Goal: Task Accomplishment & Management: Use online tool/utility

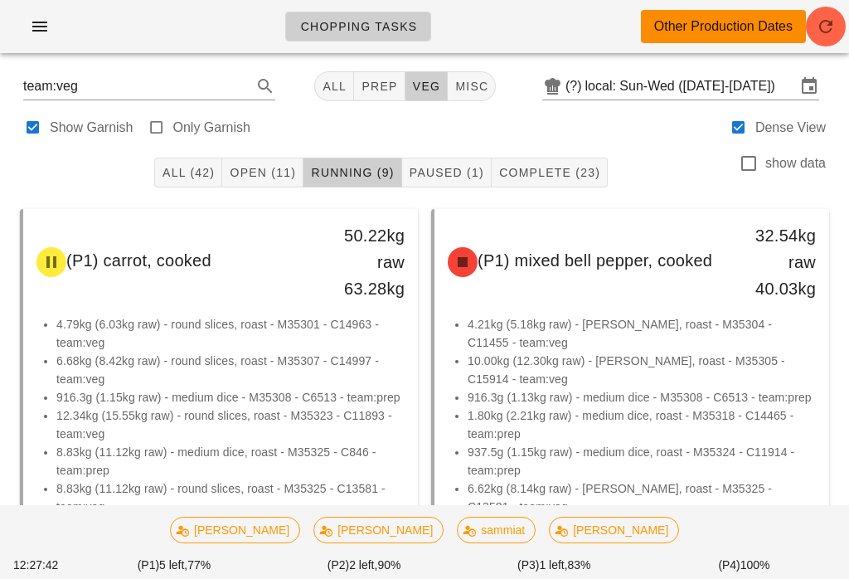
click at [451, 174] on span "Paused (1)" at bounding box center [446, 172] width 75 height 13
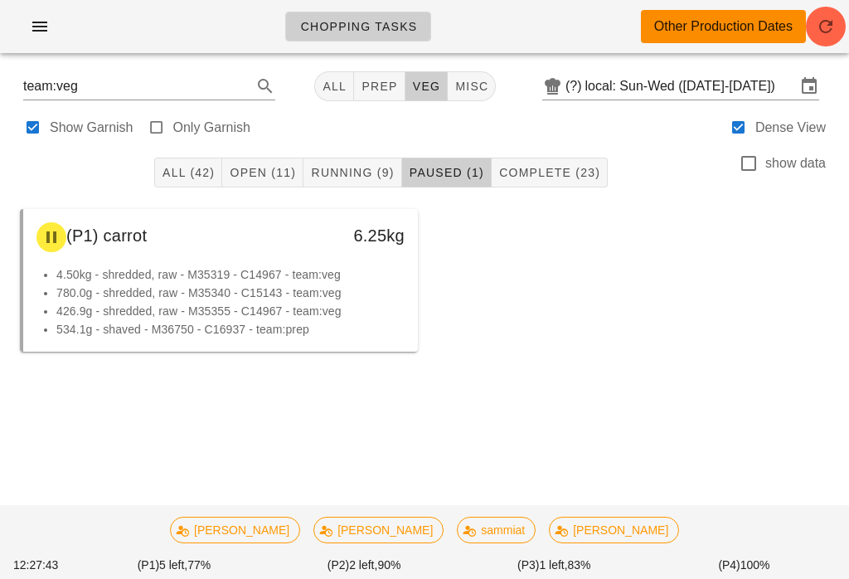
click at [345, 158] on button "Running (9)" at bounding box center [353, 173] width 98 height 30
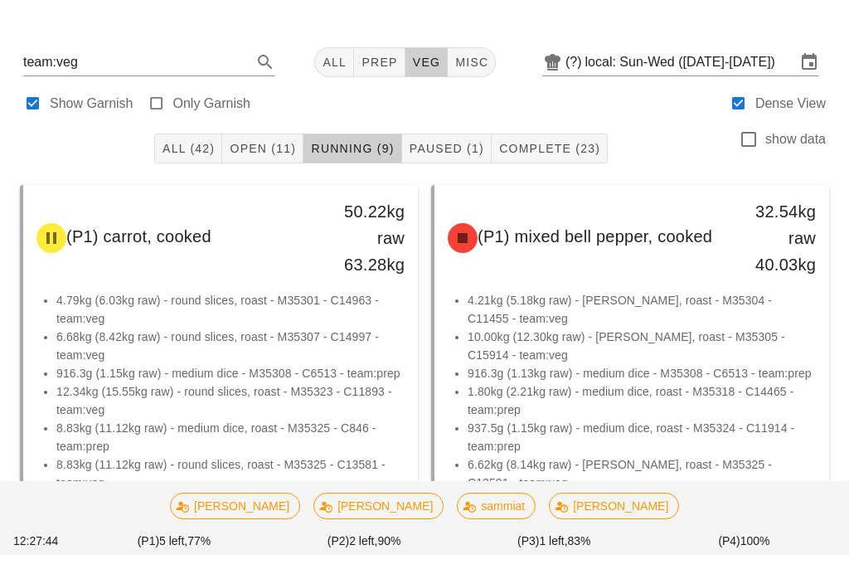
scroll to position [39, 0]
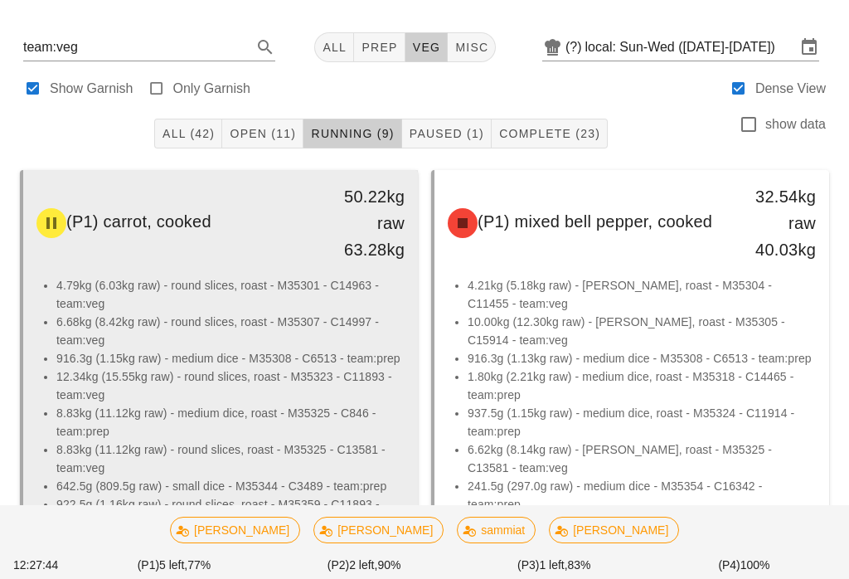
click at [308, 361] on li "916.3g (1.15kg raw) - medium dice - M35308 - C6513 - team:prep" at bounding box center [230, 358] width 348 height 18
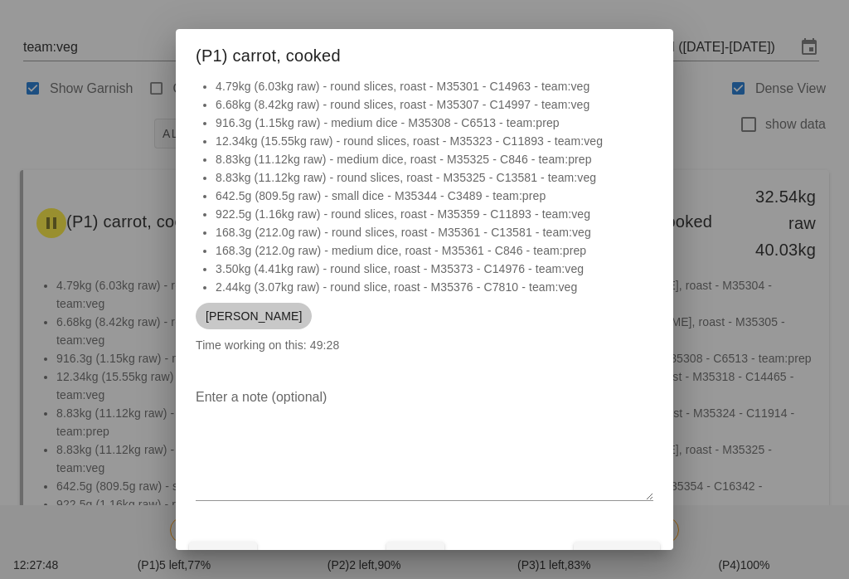
click at [230, 309] on span "[PERSON_NAME]" at bounding box center [254, 316] width 96 height 27
click at [391, 323] on div "[PERSON_NAME]" at bounding box center [425, 316] width 458 height 40
click at [413, 285] on li "2.44kg (3.07kg raw) - round slice, roast - M35376 - C7810 - team:veg" at bounding box center [435, 287] width 438 height 18
click at [457, 221] on li "922.5g (1.16kg raw) - round slices, roast - M35359 - C11893 - team:veg" at bounding box center [435, 214] width 438 height 18
click at [117, 267] on div at bounding box center [424, 289] width 849 height 579
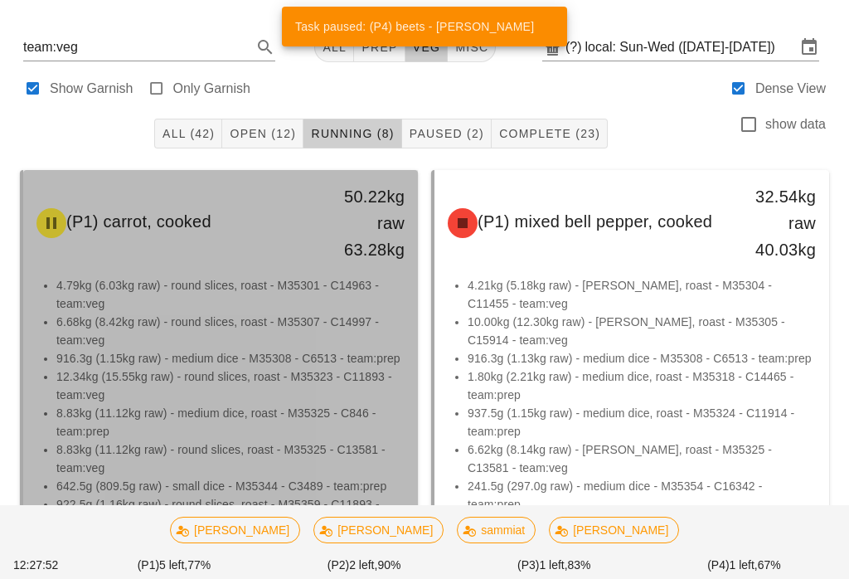
scroll to position [125, 0]
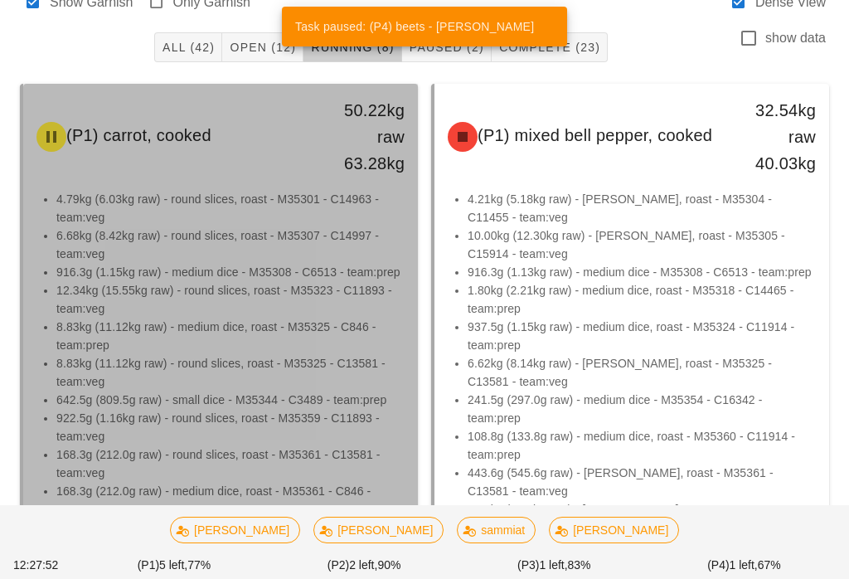
click at [107, 261] on li "6.68kg (8.42kg raw) - round slices, roast - M35307 - C14997 - team:veg" at bounding box center [230, 244] width 348 height 36
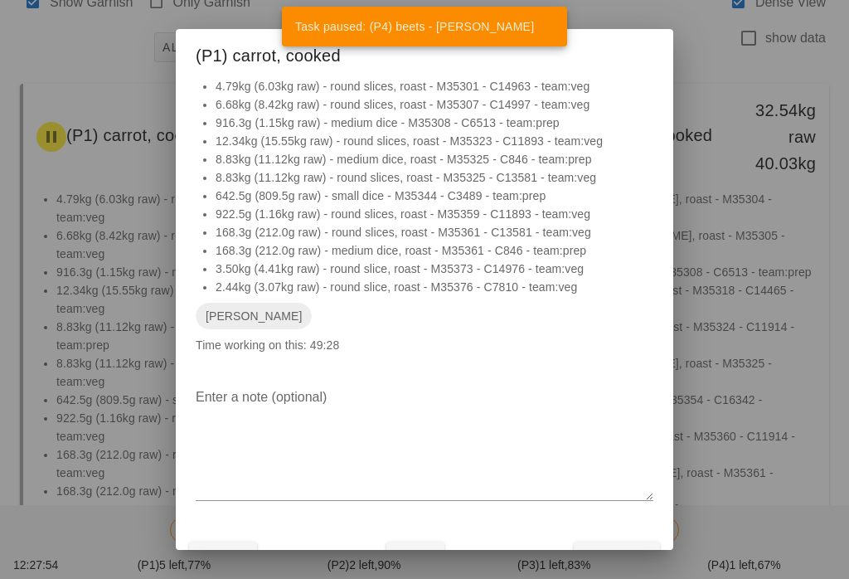
click at [105, 327] on div at bounding box center [424, 289] width 849 height 579
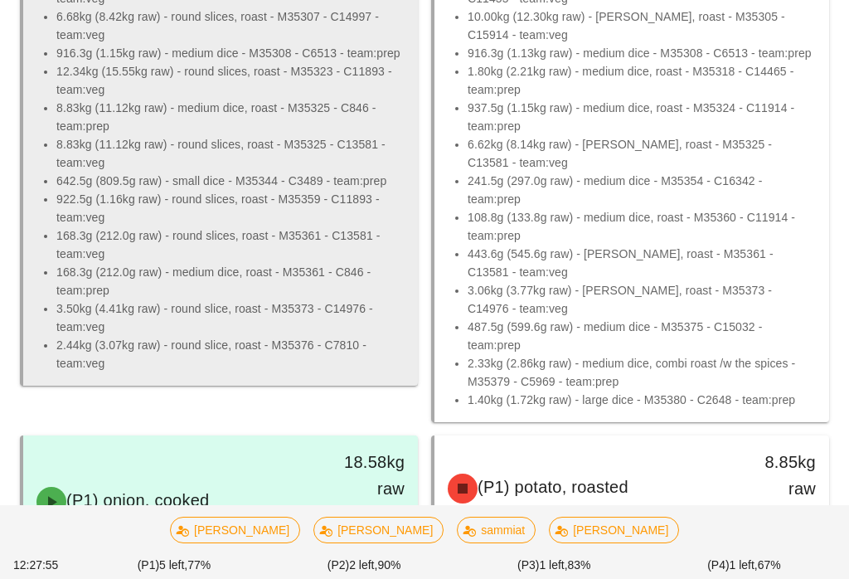
scroll to position [345, 0]
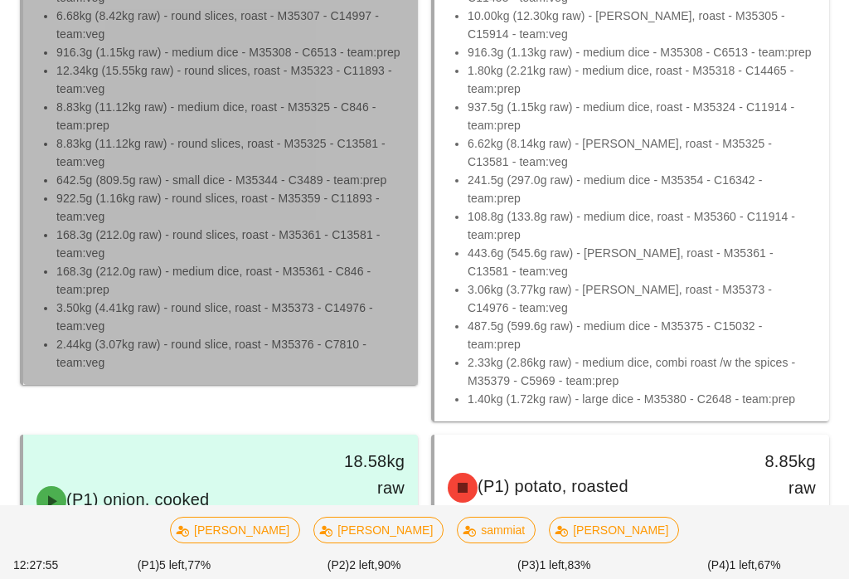
click at [202, 256] on li "168.3g (212.0g raw) - round slices, roast - M35361 - C13581 - team:veg" at bounding box center [230, 244] width 348 height 36
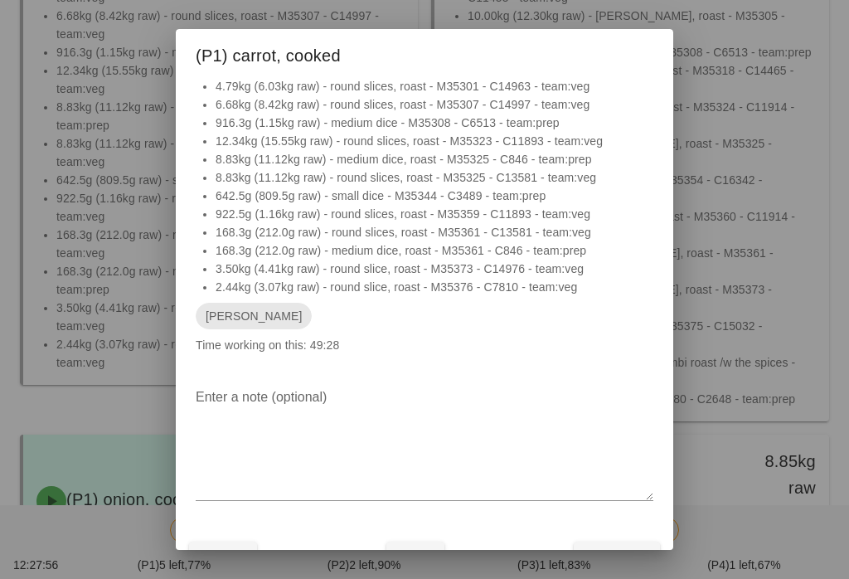
click at [235, 305] on span "[PERSON_NAME]" at bounding box center [254, 316] width 116 height 27
click at [425, 377] on div "Enter a note (optional)" at bounding box center [425, 446] width 458 height 144
click at [435, 563] on span "Pause" at bounding box center [415, 556] width 45 height 13
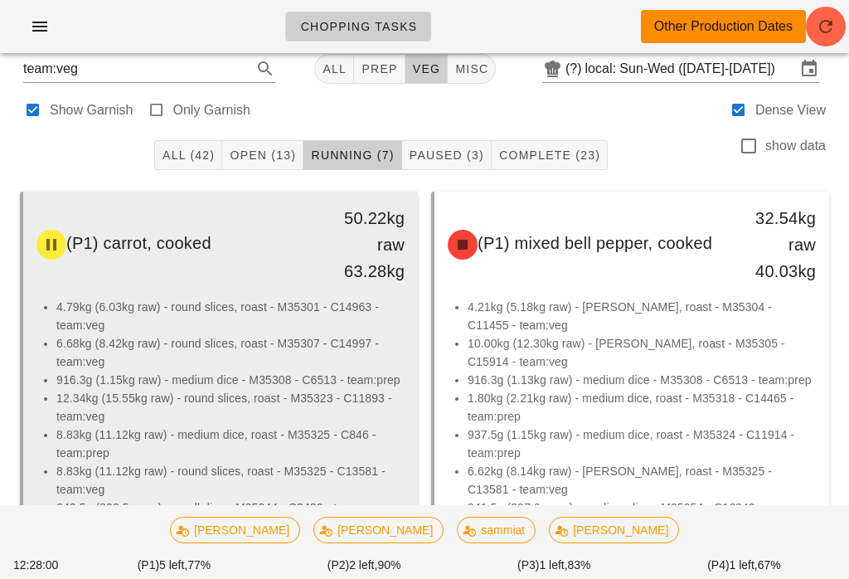
scroll to position [23, 0]
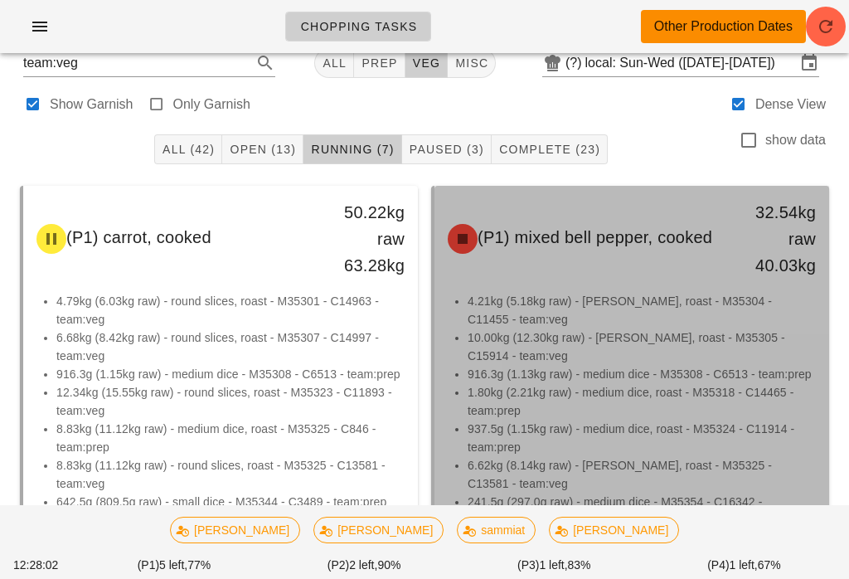
click at [646, 377] on li "916.3g (1.13kg raw) - medium dice - M35308 - C6513 - team:prep" at bounding box center [642, 374] width 348 height 18
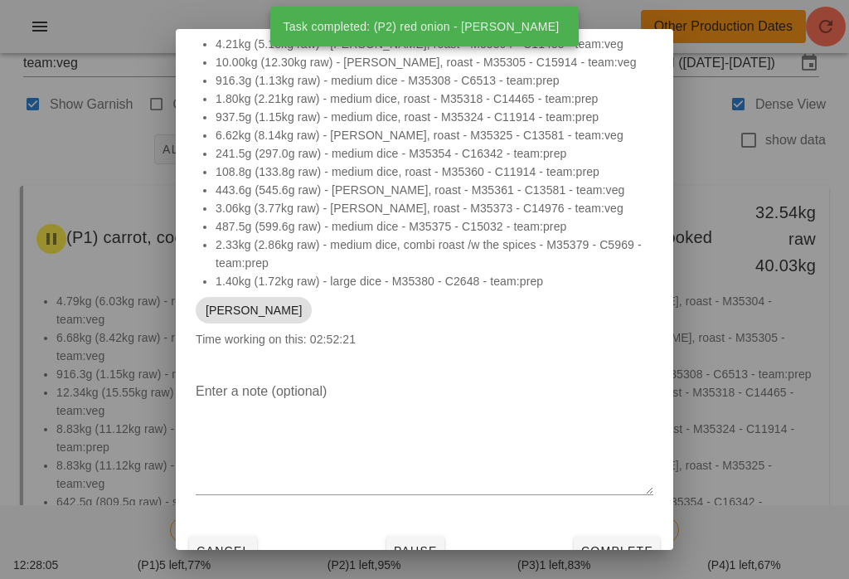
scroll to position [41, 0]
click at [454, 568] on div "Cancel Pause Complete" at bounding box center [425, 551] width 498 height 43
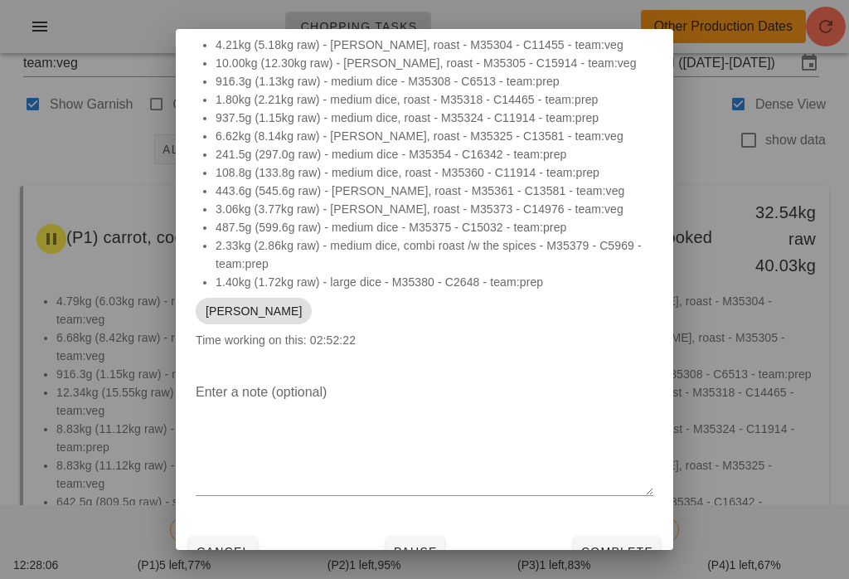
click at [419, 551] on span "Pause" at bounding box center [415, 551] width 45 height 13
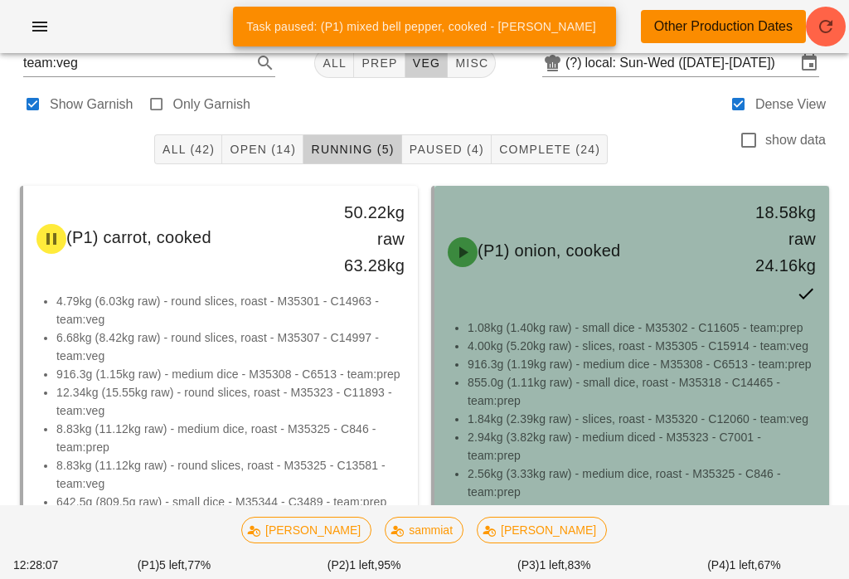
click at [627, 311] on div "(P1) onion, cooked 18.58kg raw 24.16kg" at bounding box center [632, 252] width 388 height 126
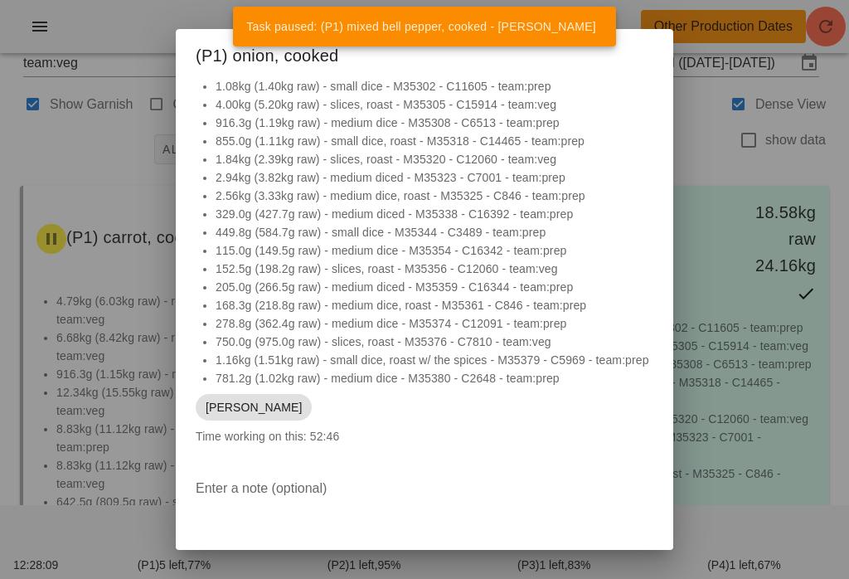
click at [96, 135] on div at bounding box center [424, 289] width 849 height 579
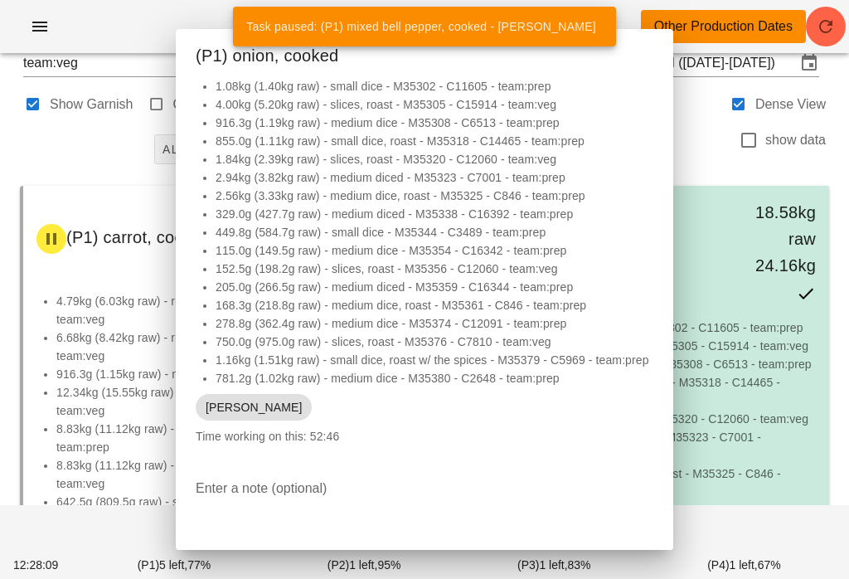
scroll to position [209, 0]
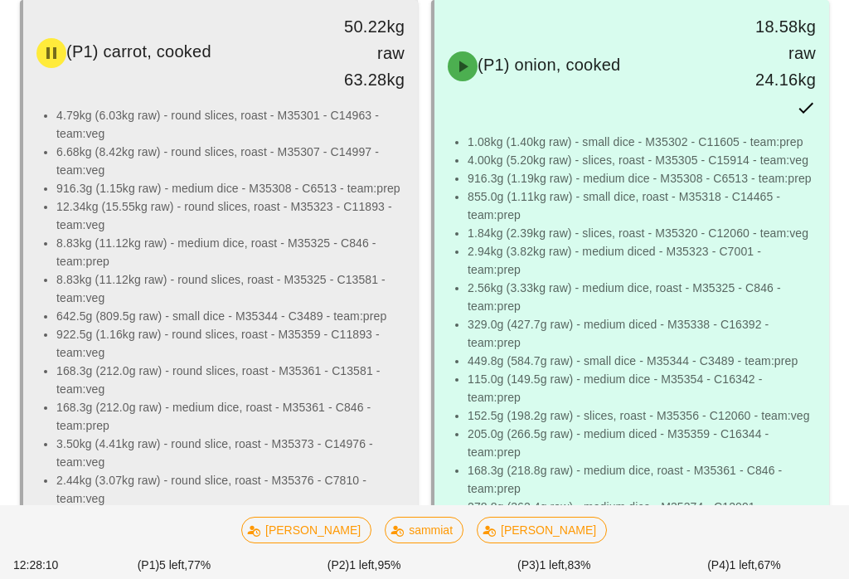
click at [207, 286] on li "8.83kg (11.12kg raw) - round slices, roast - M35325 - C13581 - team:veg" at bounding box center [230, 288] width 348 height 36
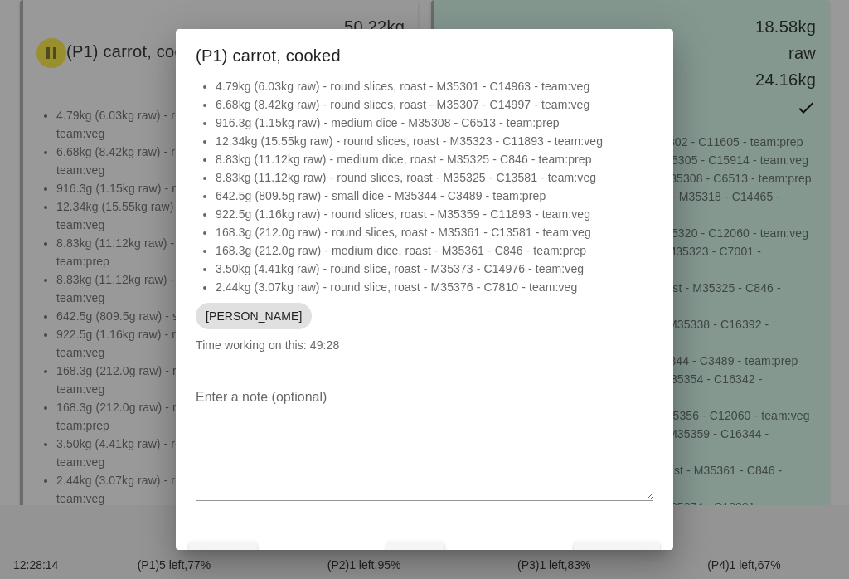
click at [93, 217] on div at bounding box center [424, 289] width 849 height 579
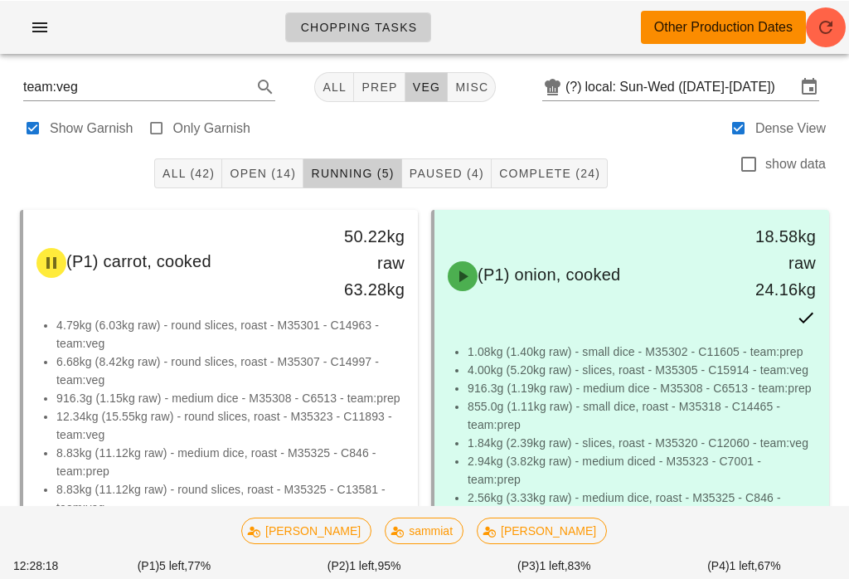
click at [826, 23] on icon "button" at bounding box center [826, 27] width 20 height 20
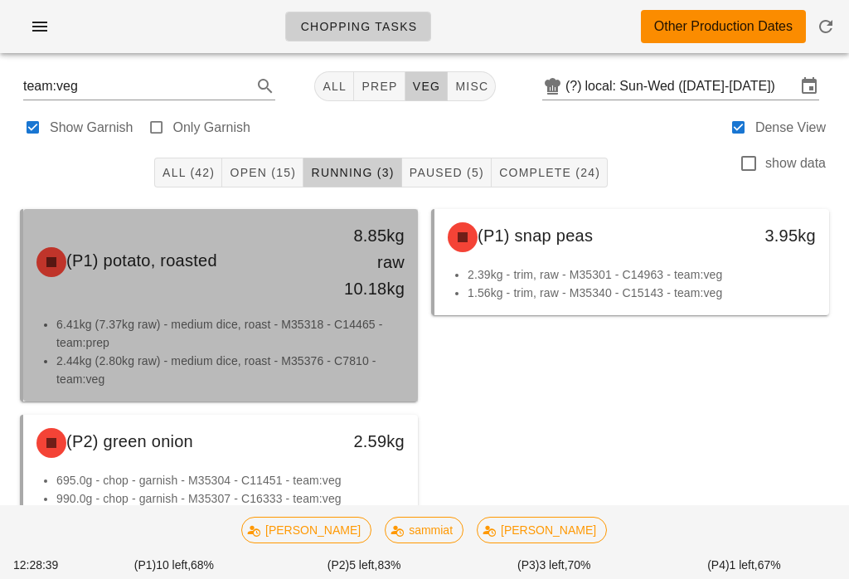
click at [208, 323] on li "6.41kg (7.37kg raw) - medium dice, roast - M35318 - C14465 - team:prep" at bounding box center [230, 333] width 348 height 36
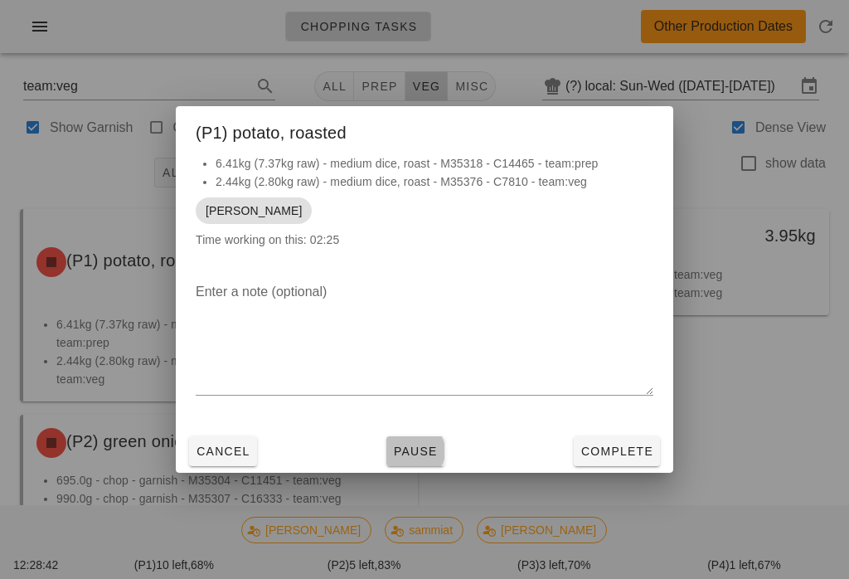
click at [418, 454] on span "Pause" at bounding box center [415, 451] width 45 height 13
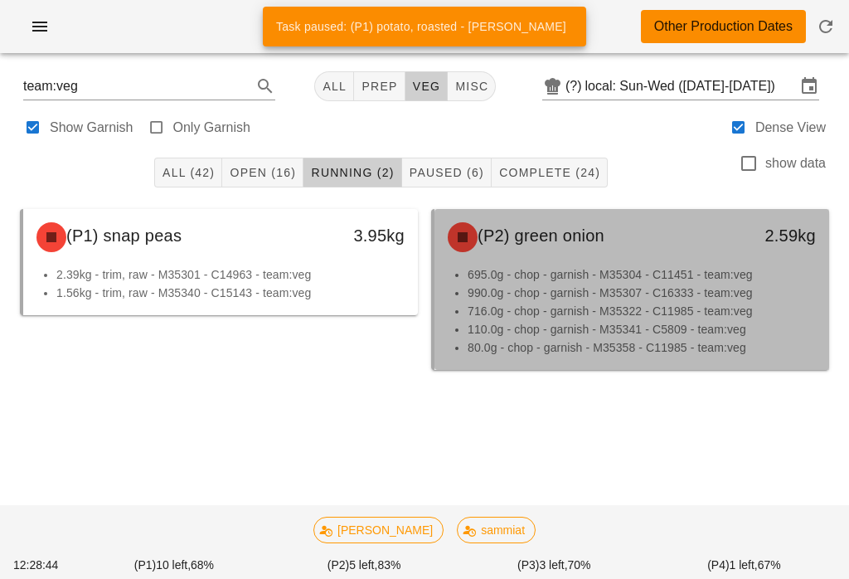
click at [625, 279] on li "695.0g - chop - garnish - M35304 - C11451 - team:veg" at bounding box center [642, 274] width 348 height 18
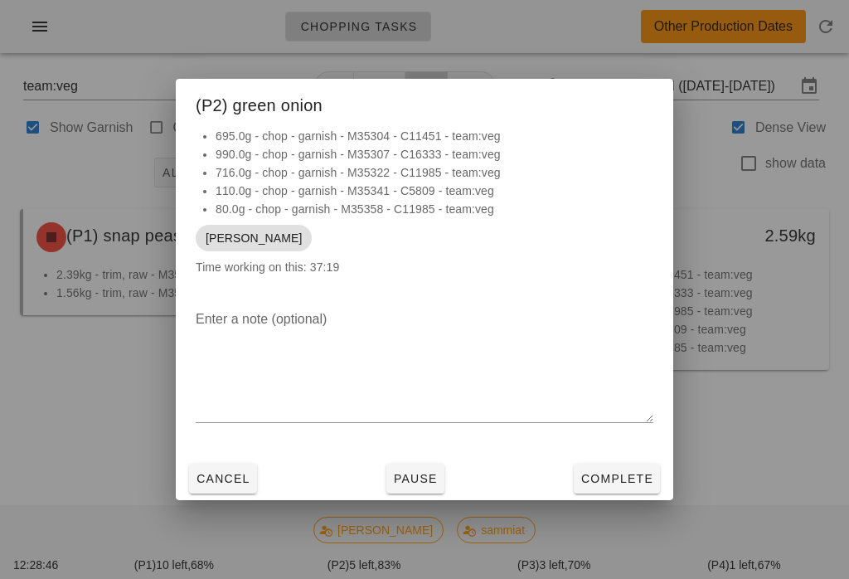
click at [626, 482] on span "Complete" at bounding box center [617, 478] width 73 height 13
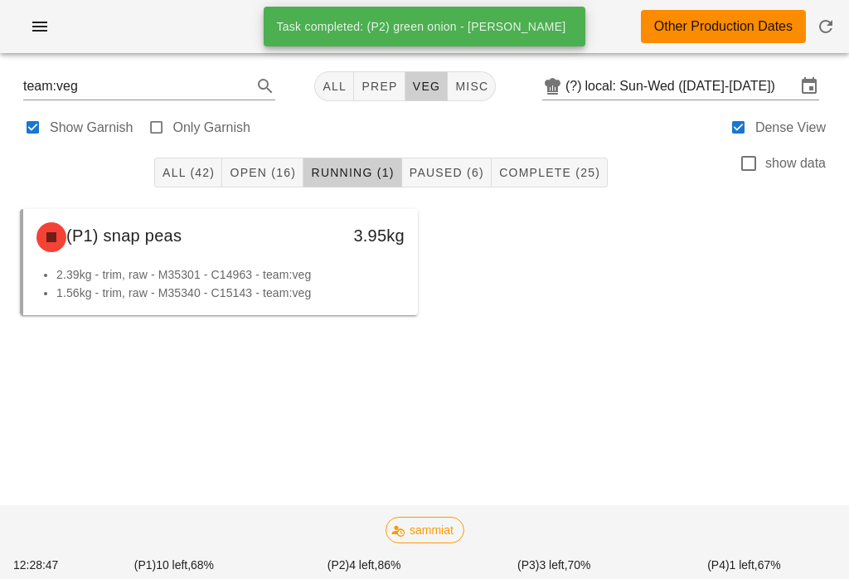
click at [279, 177] on span "Open (16)" at bounding box center [262, 172] width 67 height 13
